Goal: Find specific page/section: Find specific page/section

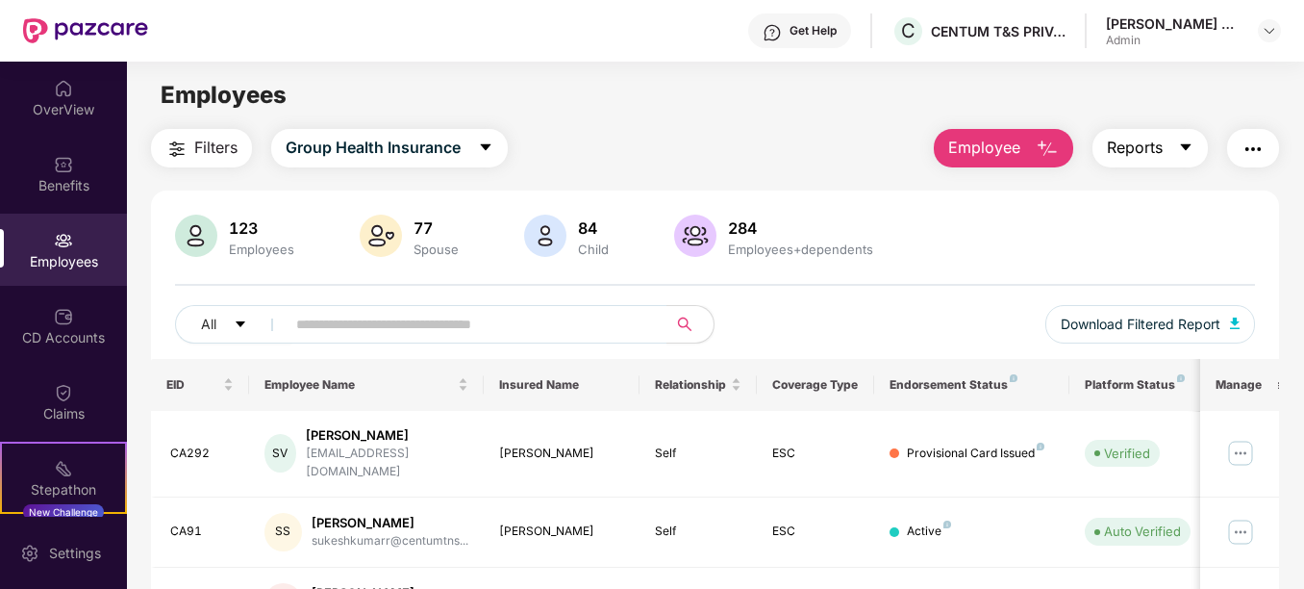
click at [1187, 158] on button "Reports" at bounding box center [1150, 148] width 115 height 38
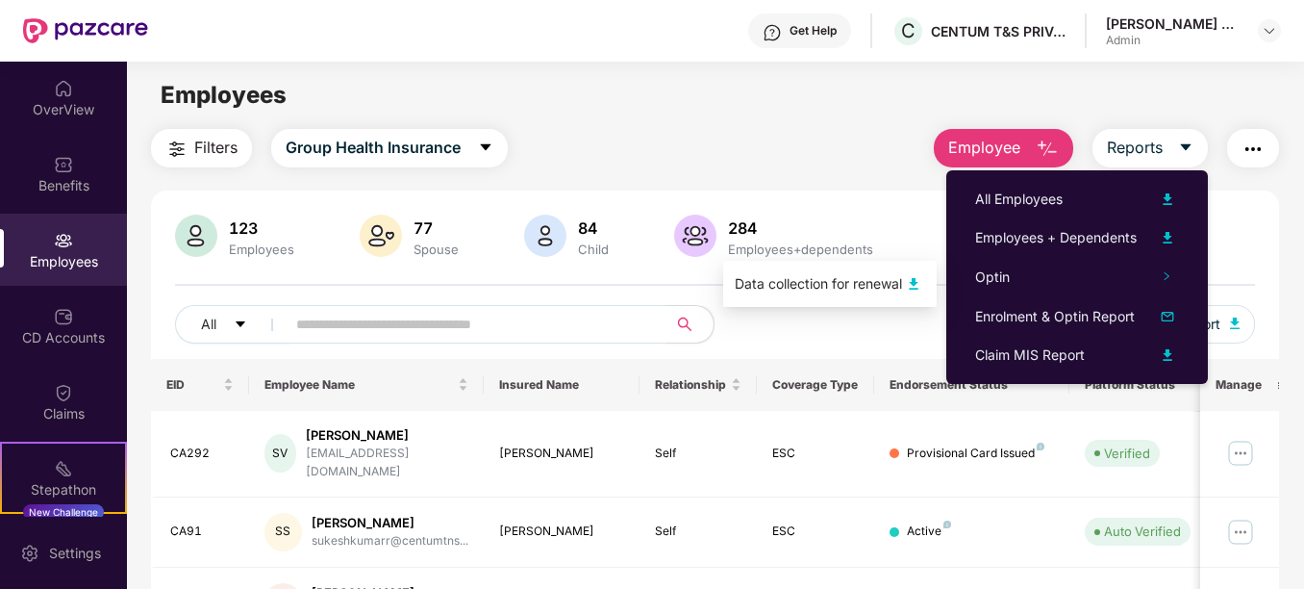
click at [925, 277] on img at bounding box center [913, 283] width 23 height 23
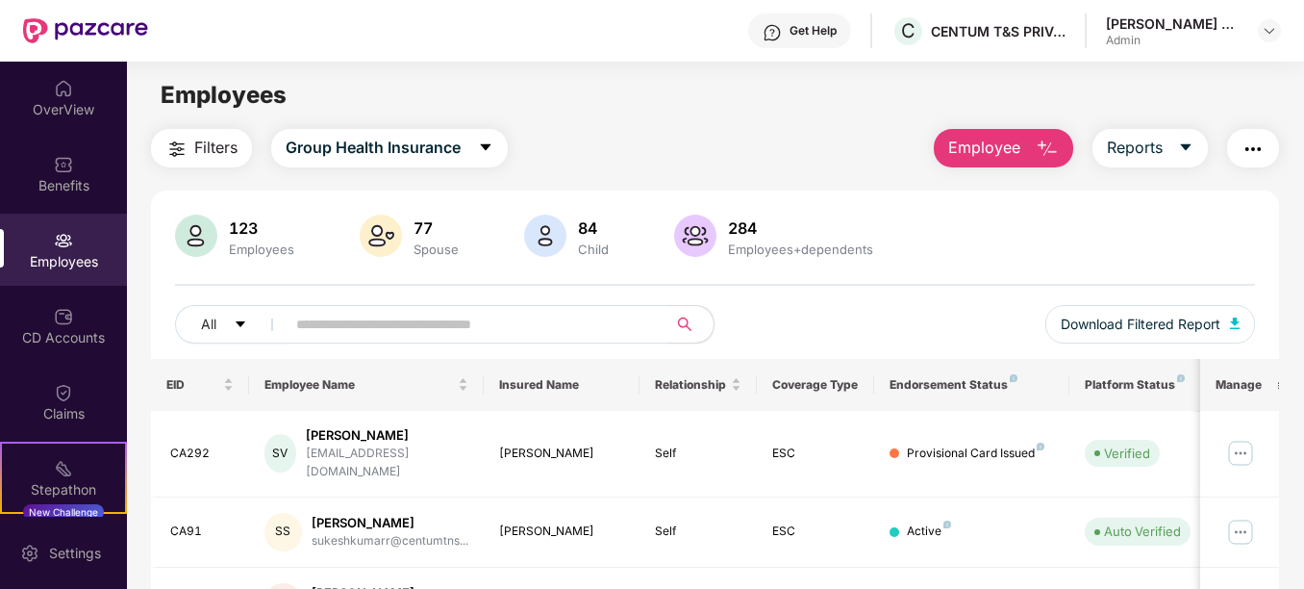
click at [789, 98] on div "Employees" at bounding box center [715, 95] width 1177 height 37
click at [1260, 29] on div at bounding box center [1269, 30] width 23 height 23
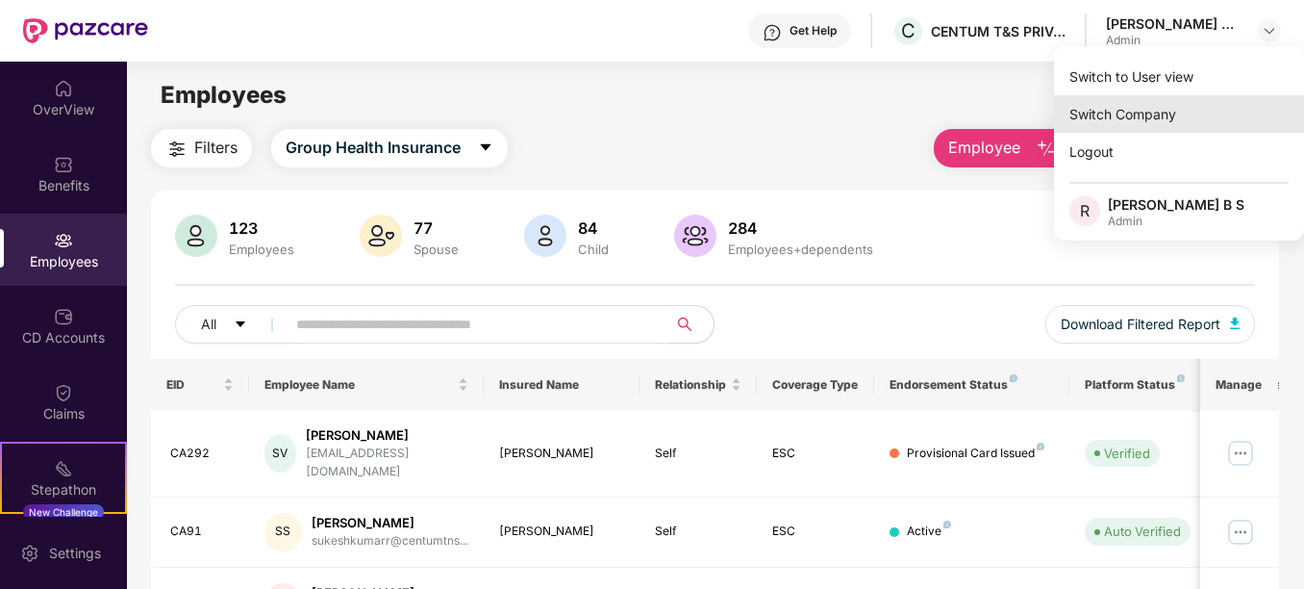
click at [1150, 109] on div "Switch Company" at bounding box center [1179, 114] width 250 height 38
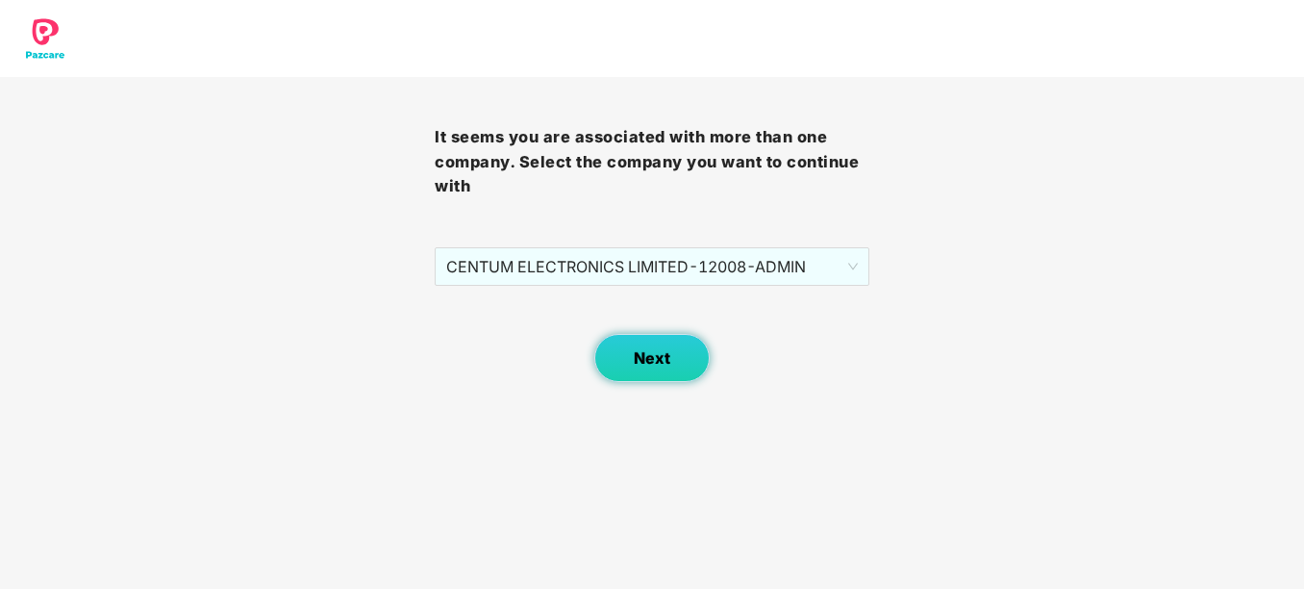
click at [639, 367] on button "Next" at bounding box center [652, 358] width 115 height 48
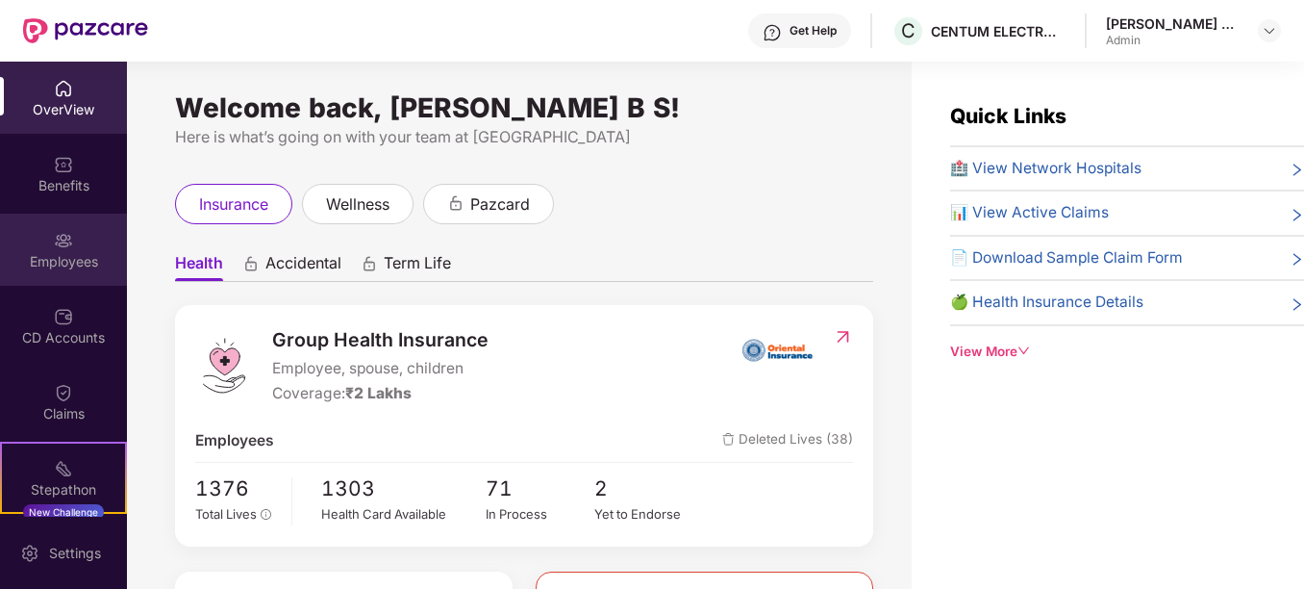
click at [32, 266] on div "Employees" at bounding box center [63, 261] width 127 height 19
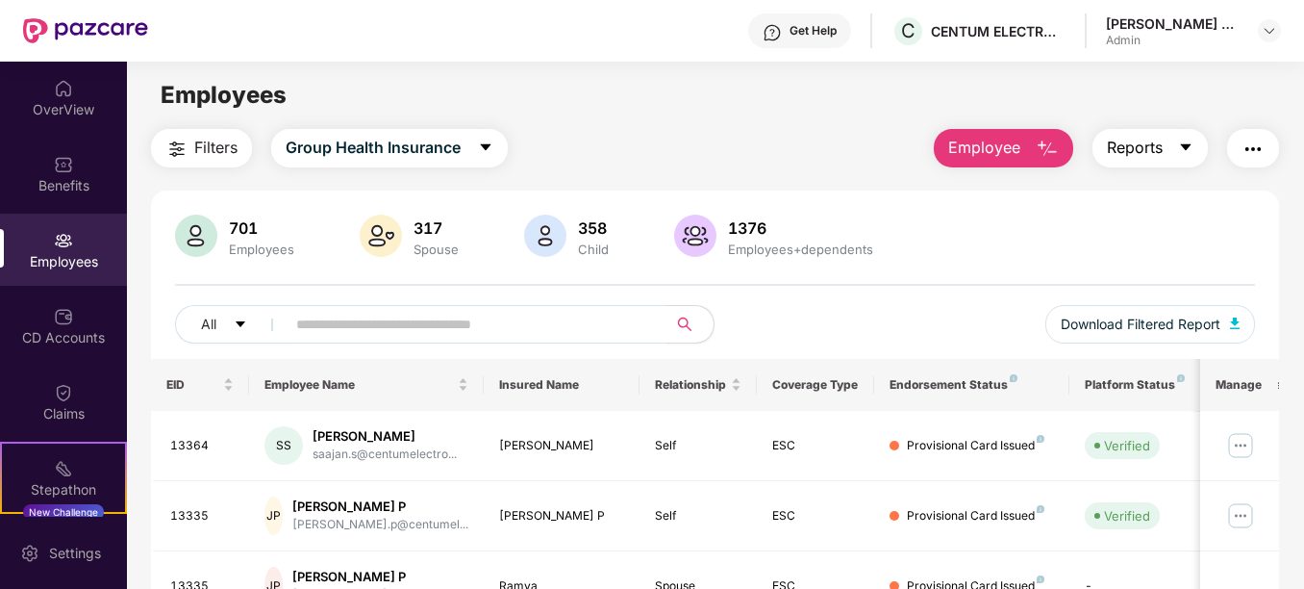
click at [1180, 148] on icon "caret-down" at bounding box center [1185, 146] width 15 height 15
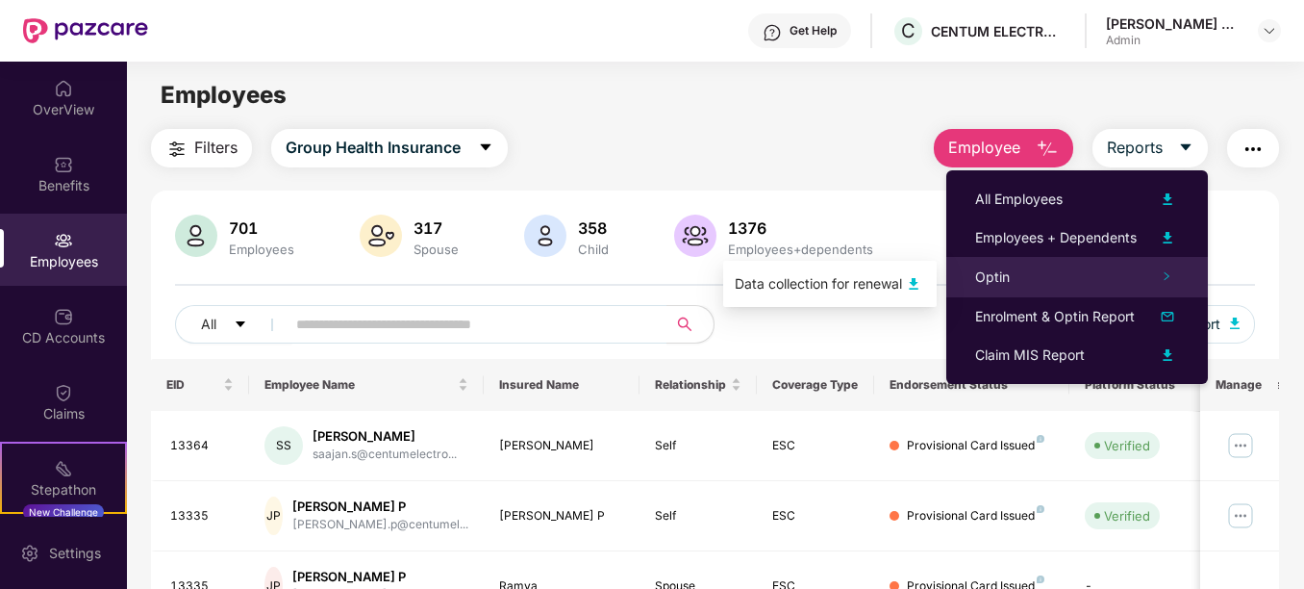
click at [1053, 281] on div "Optin" at bounding box center [1078, 277] width 262 height 40
click at [902, 291] on div "Data collection for renewal" at bounding box center [818, 283] width 167 height 21
